Goal: Transaction & Acquisition: Purchase product/service

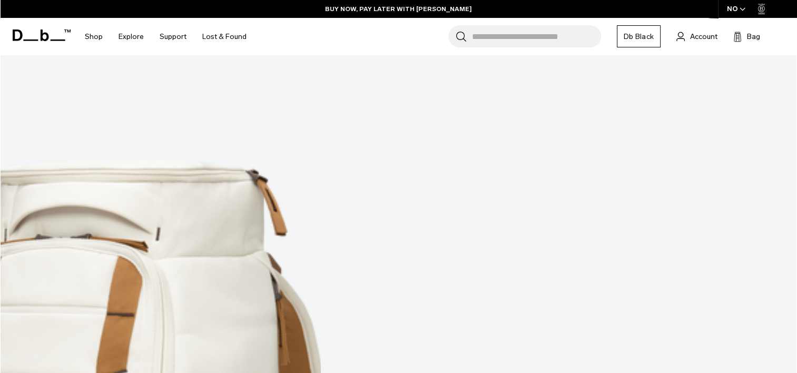
scroll to position [6048, 0]
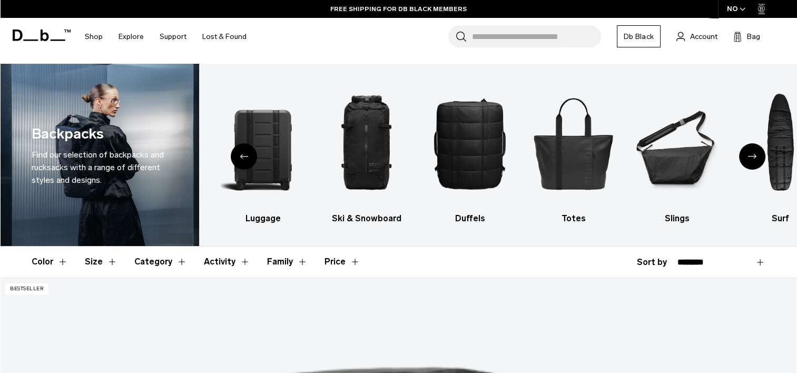
click at [105, 255] on button "Size" at bounding box center [101, 261] width 33 height 31
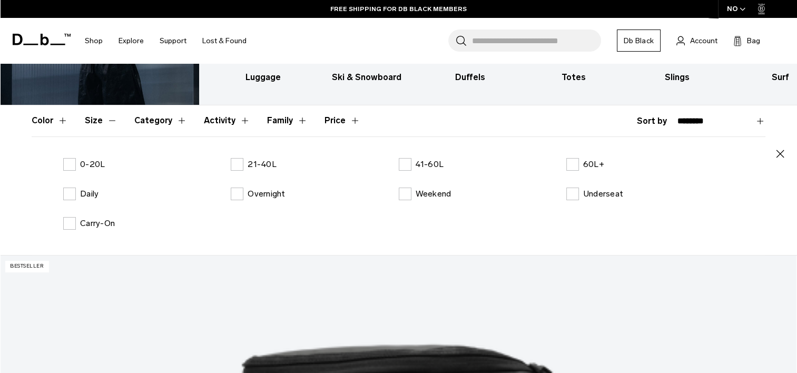
scroll to position [150, 0]
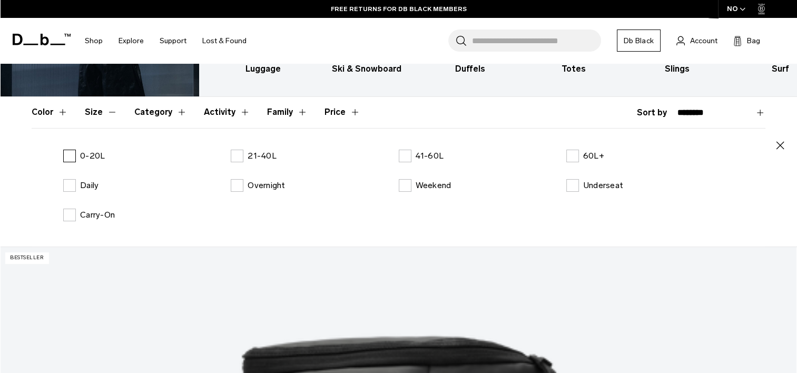
click at [74, 151] on label "0-20L" at bounding box center [84, 156] width 42 height 13
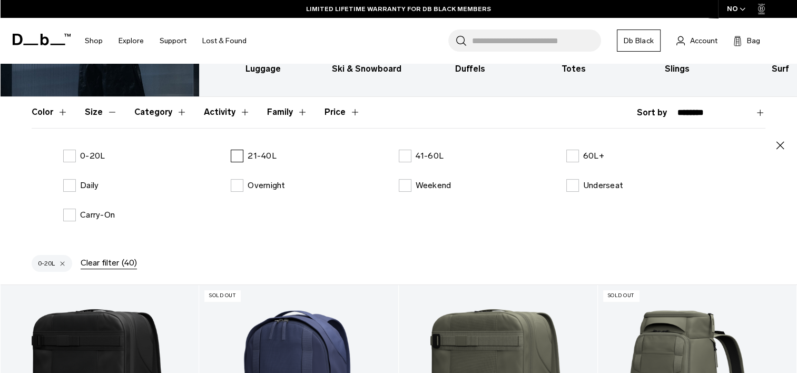
click at [239, 154] on label "21-40L" at bounding box center [254, 156] width 46 height 13
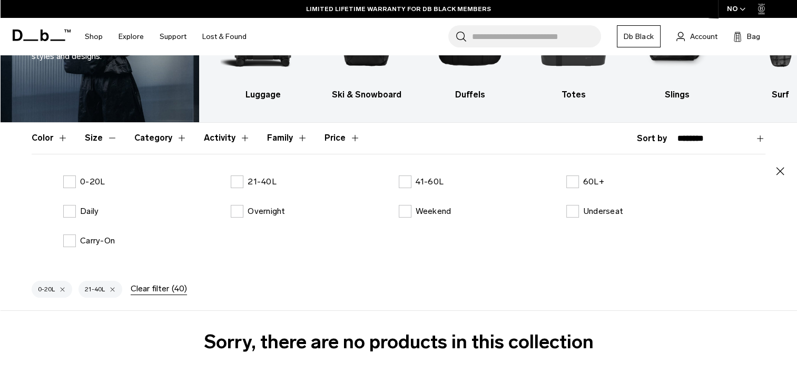
scroll to position [116, 0]
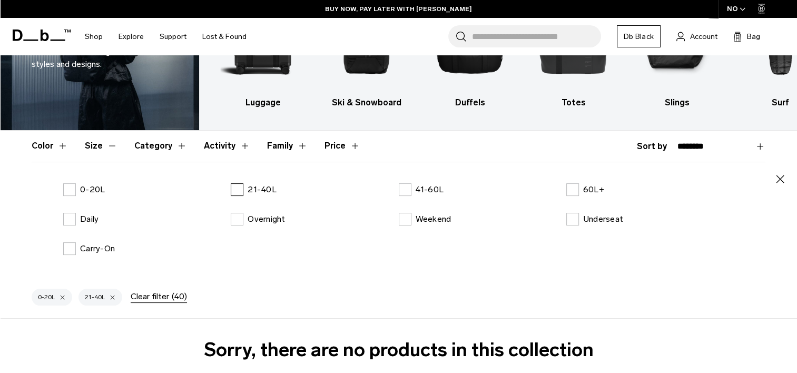
click at [241, 190] on label "21-40L" at bounding box center [254, 189] width 46 height 13
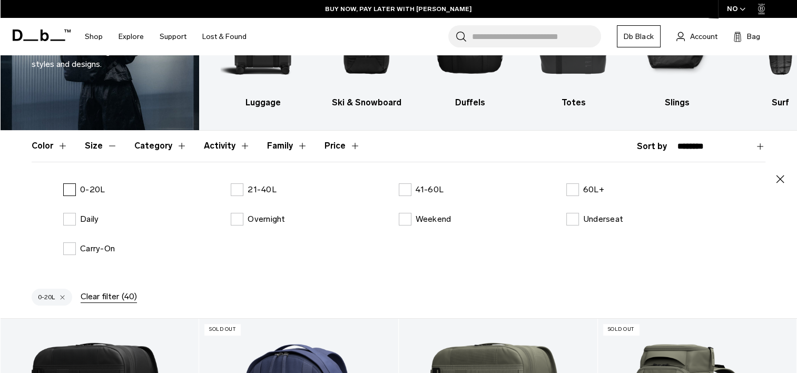
click at [65, 187] on label "0-20L" at bounding box center [84, 189] width 42 height 13
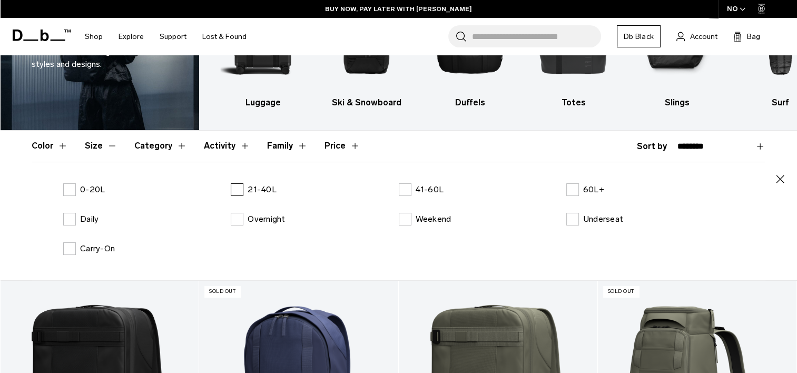
click at [240, 186] on label "21-40L" at bounding box center [254, 189] width 46 height 13
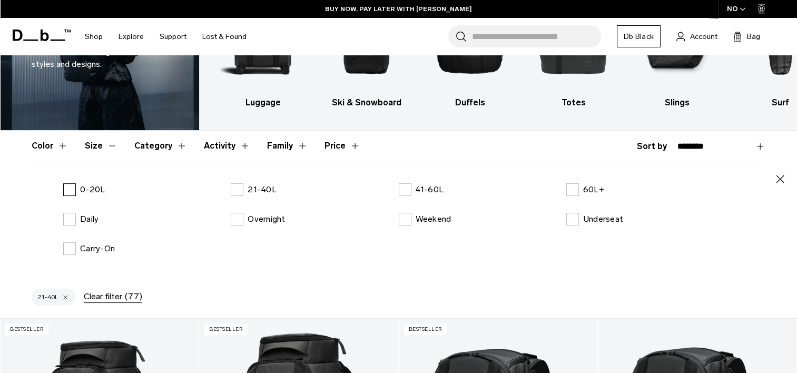
click at [81, 192] on p "0-20L" at bounding box center [92, 189] width 25 height 13
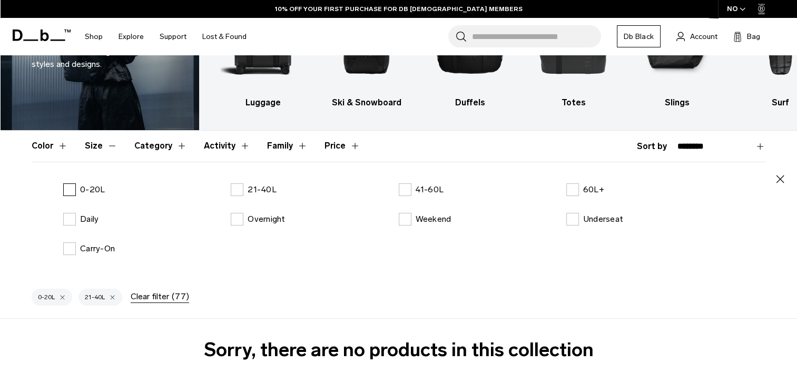
click at [81, 192] on p "0-20L" at bounding box center [92, 189] width 25 height 13
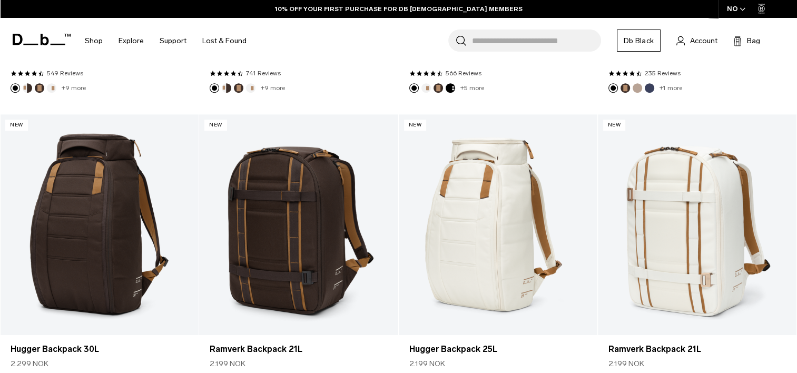
scroll to position [624, 0]
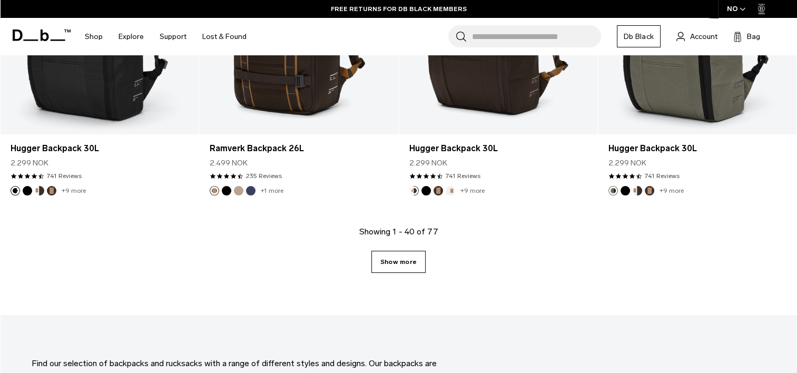
click at [394, 268] on link "Show more" at bounding box center [398, 262] width 54 height 22
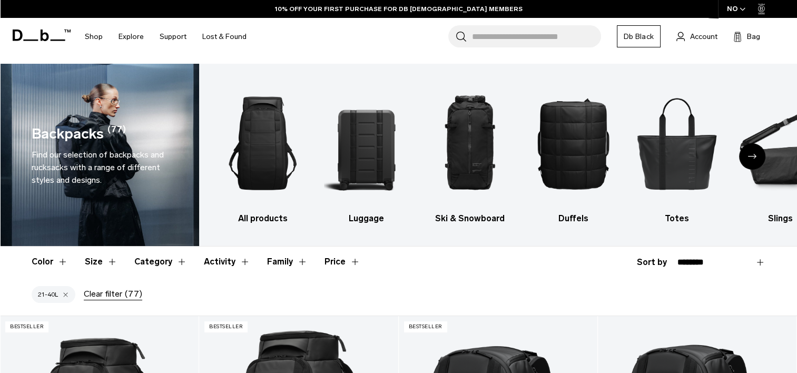
click at [67, 294] on div at bounding box center [65, 294] width 7 height 9
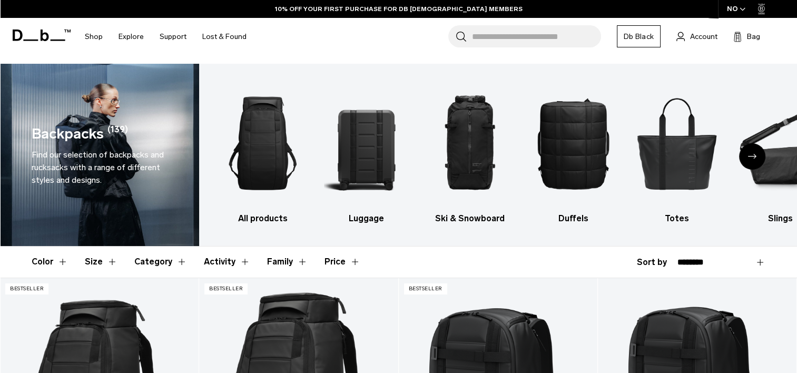
click at [110, 261] on button "Size" at bounding box center [101, 261] width 33 height 31
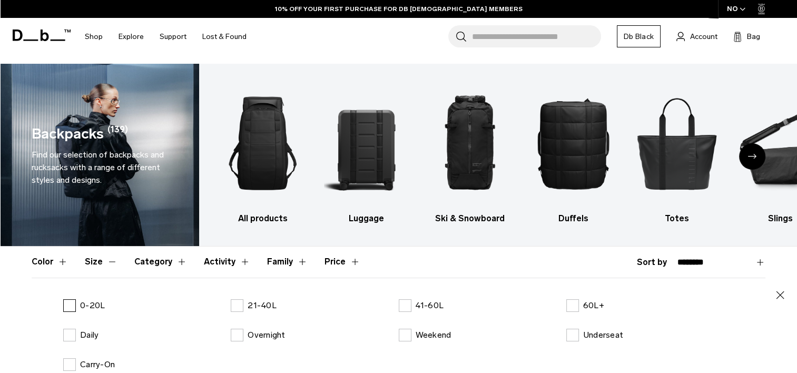
click at [82, 309] on p "0-20L" at bounding box center [92, 305] width 25 height 13
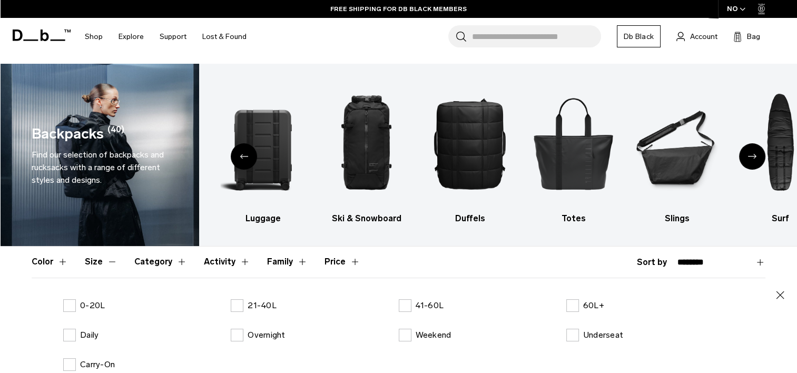
click at [785, 292] on icon "button" at bounding box center [780, 295] width 13 height 13
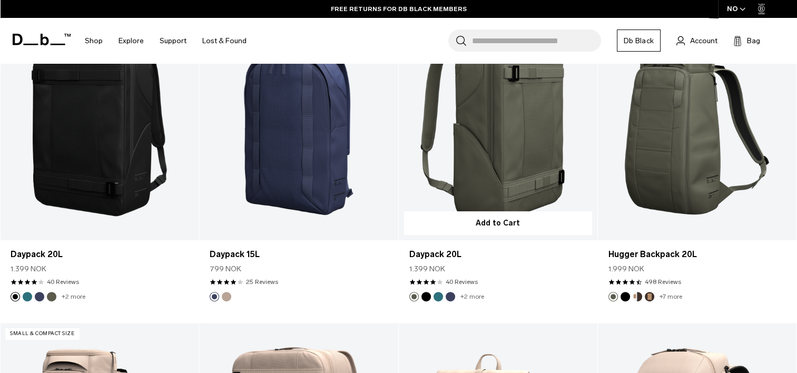
scroll to position [260, 0]
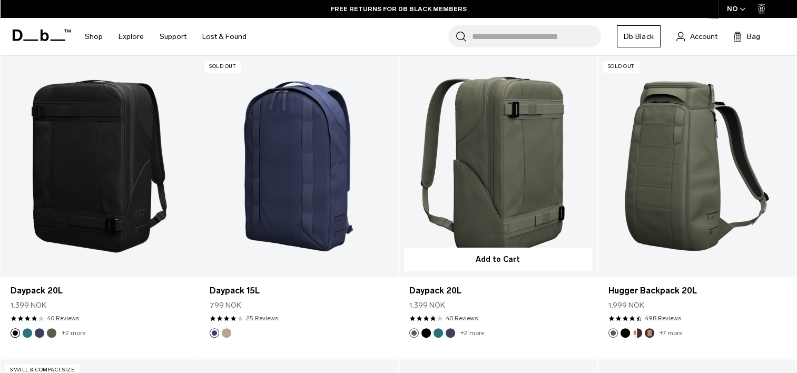
click at [497, 176] on link "Daypack 20L" at bounding box center [498, 166] width 199 height 221
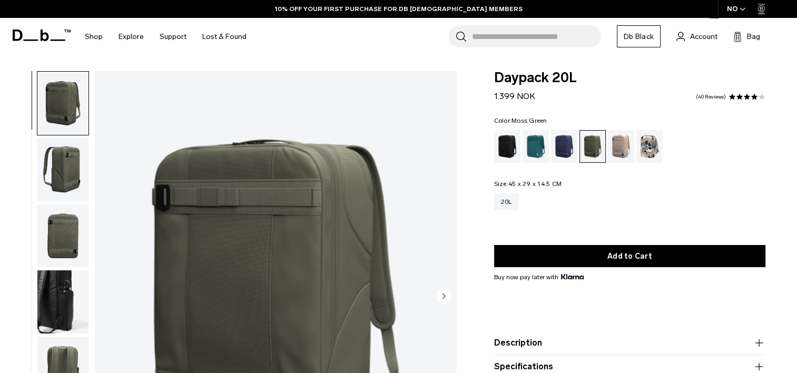
click at [55, 289] on img "button" at bounding box center [62, 301] width 51 height 63
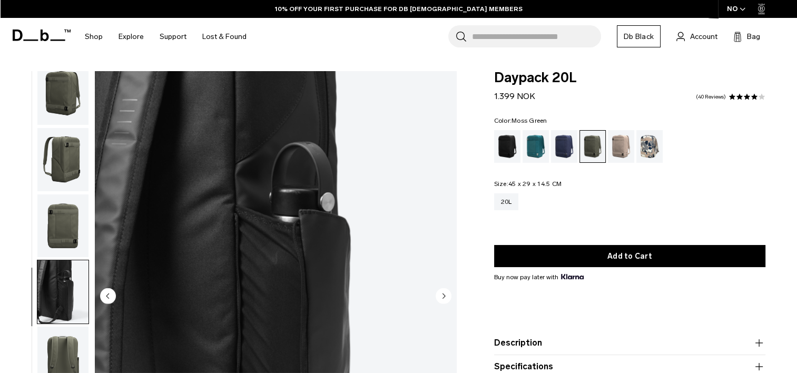
scroll to position [97, 0]
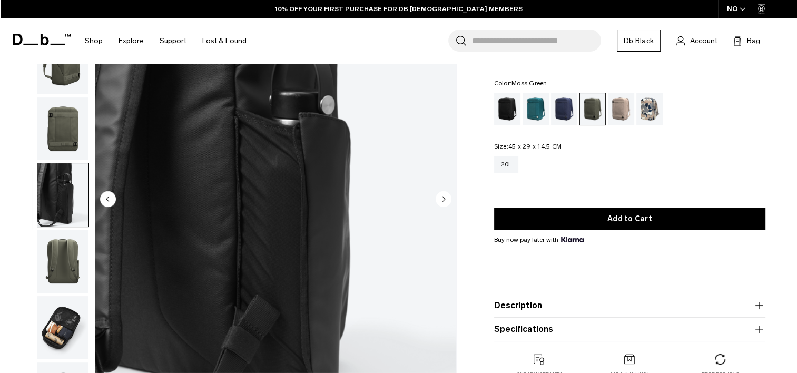
click at [59, 325] on img "button" at bounding box center [62, 327] width 51 height 63
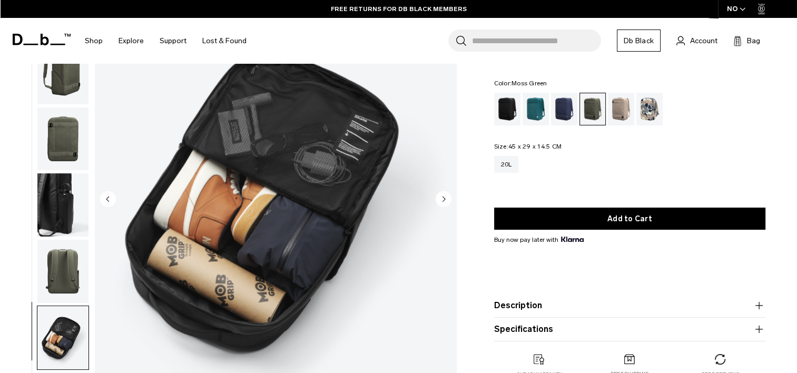
scroll to position [11, 0]
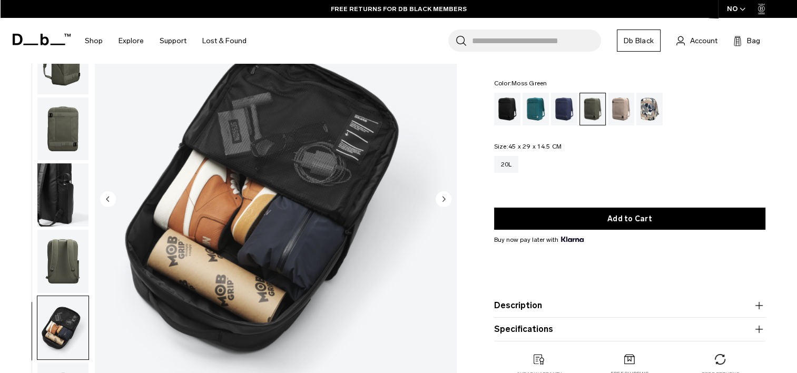
click at [445, 198] on icon "Next slide" at bounding box center [443, 198] width 3 height 5
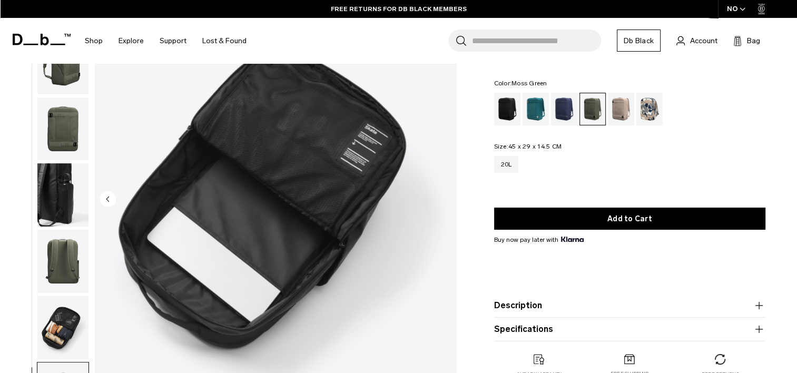
click at [445, 198] on img "7 / 7" at bounding box center [275, 199] width 361 height 451
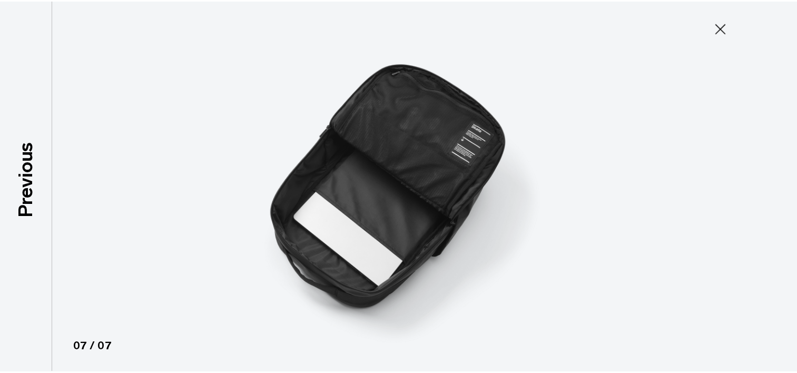
scroll to position [5, 0]
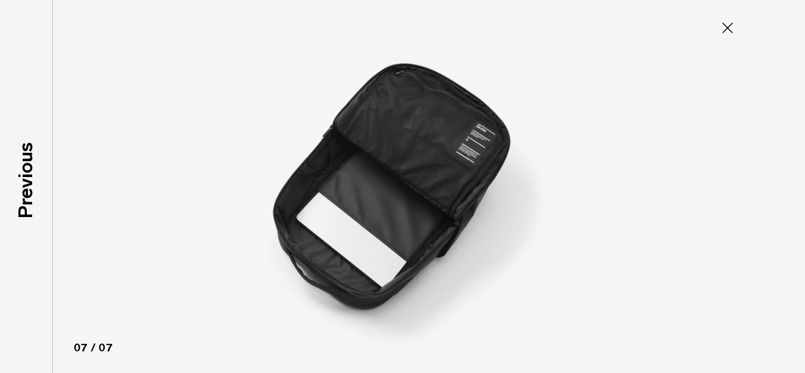
click at [729, 24] on icon at bounding box center [727, 27] width 17 height 17
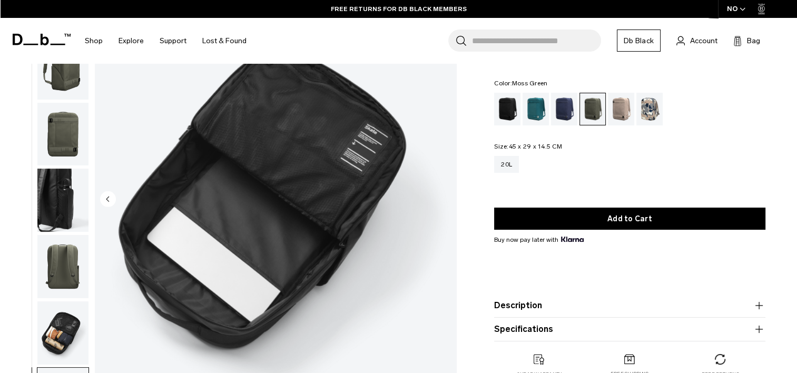
scroll to position [11, 0]
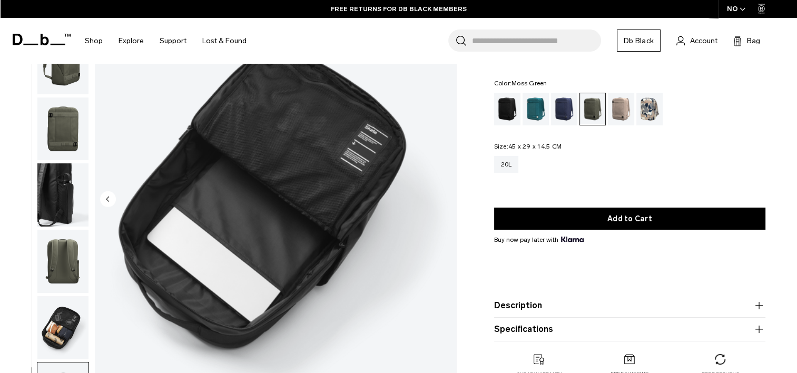
click at [107, 198] on icon "Previous slide" at bounding box center [107, 198] width 3 height 5
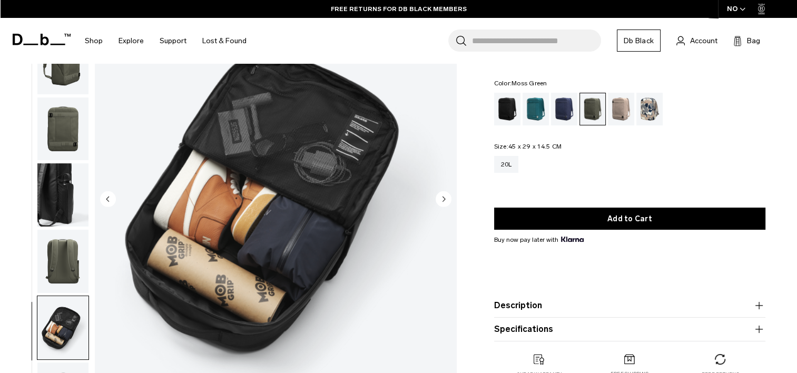
click at [107, 198] on icon "Previous slide" at bounding box center [107, 198] width 3 height 5
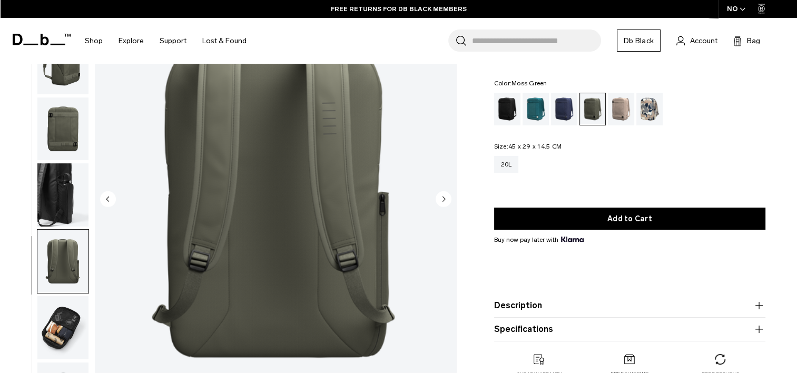
click at [107, 198] on icon "Previous slide" at bounding box center [107, 198] width 3 height 5
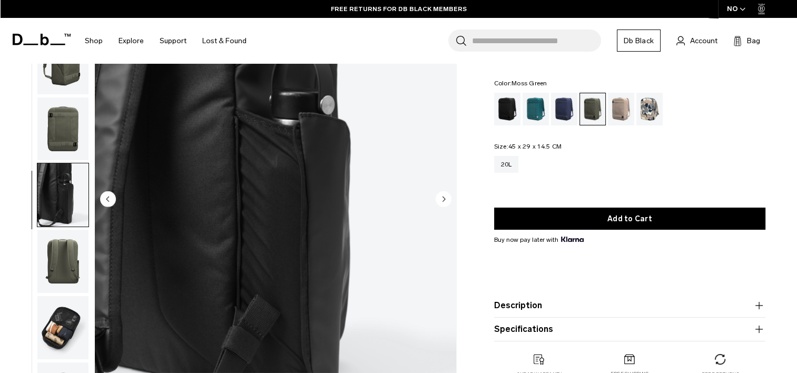
click at [107, 198] on icon "Previous slide" at bounding box center [107, 198] width 3 height 5
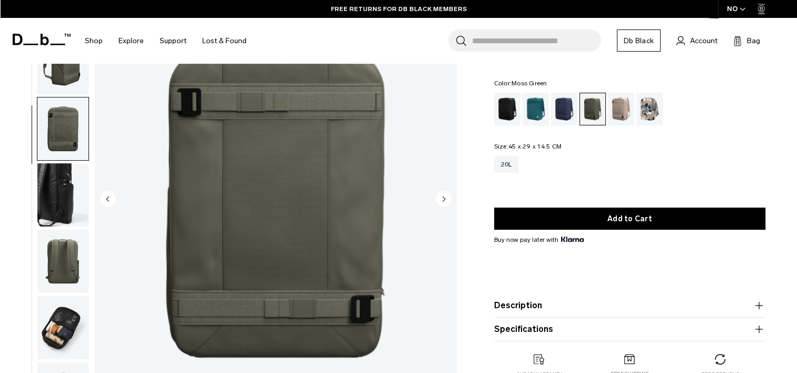
click at [107, 198] on icon "Previous slide" at bounding box center [107, 198] width 3 height 5
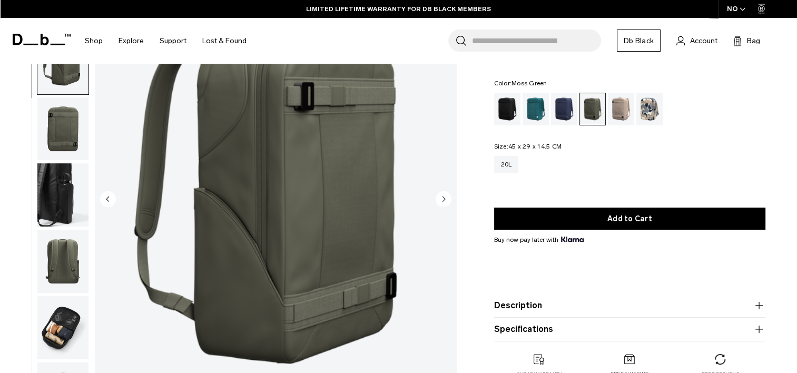
click at [107, 198] on icon "Previous slide" at bounding box center [107, 198] width 3 height 5
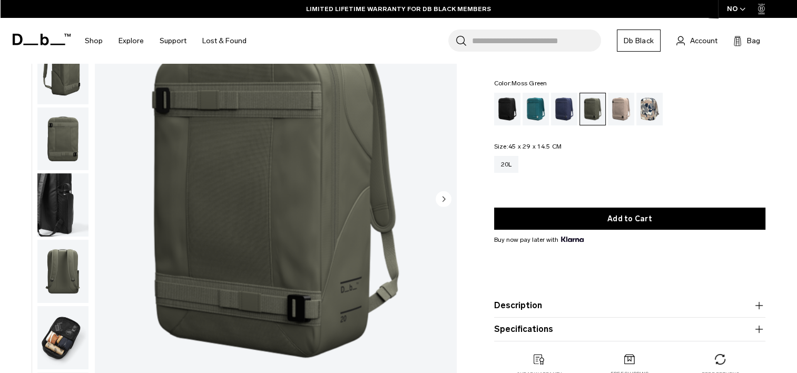
click at [442, 196] on icon "Next slide" at bounding box center [443, 198] width 3 height 5
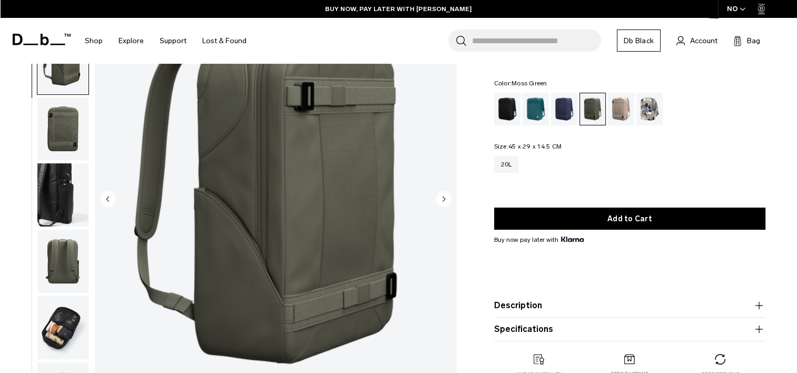
click at [442, 196] on icon "Next slide" at bounding box center [443, 198] width 3 height 5
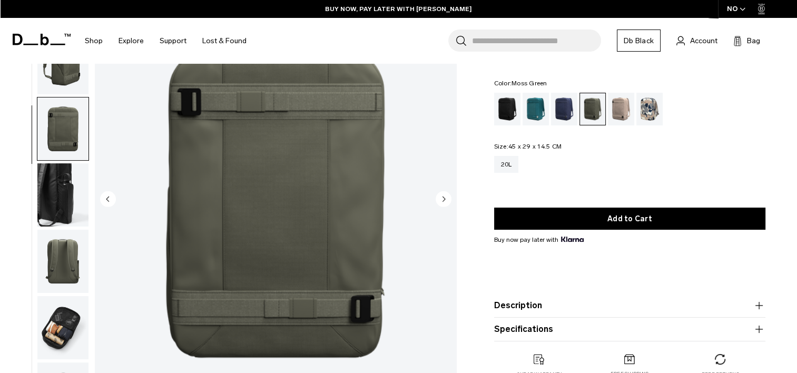
click at [442, 196] on icon "Next slide" at bounding box center [443, 198] width 3 height 5
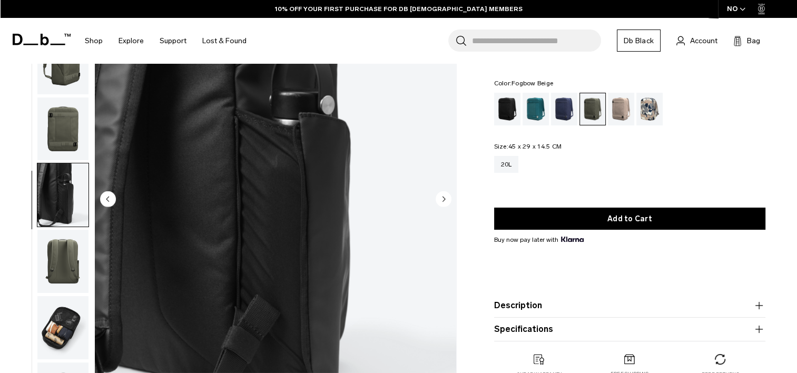
click at [615, 109] on div "Fogbow Beige" at bounding box center [621, 109] width 27 height 33
